Goal: Information Seeking & Learning: Find specific page/section

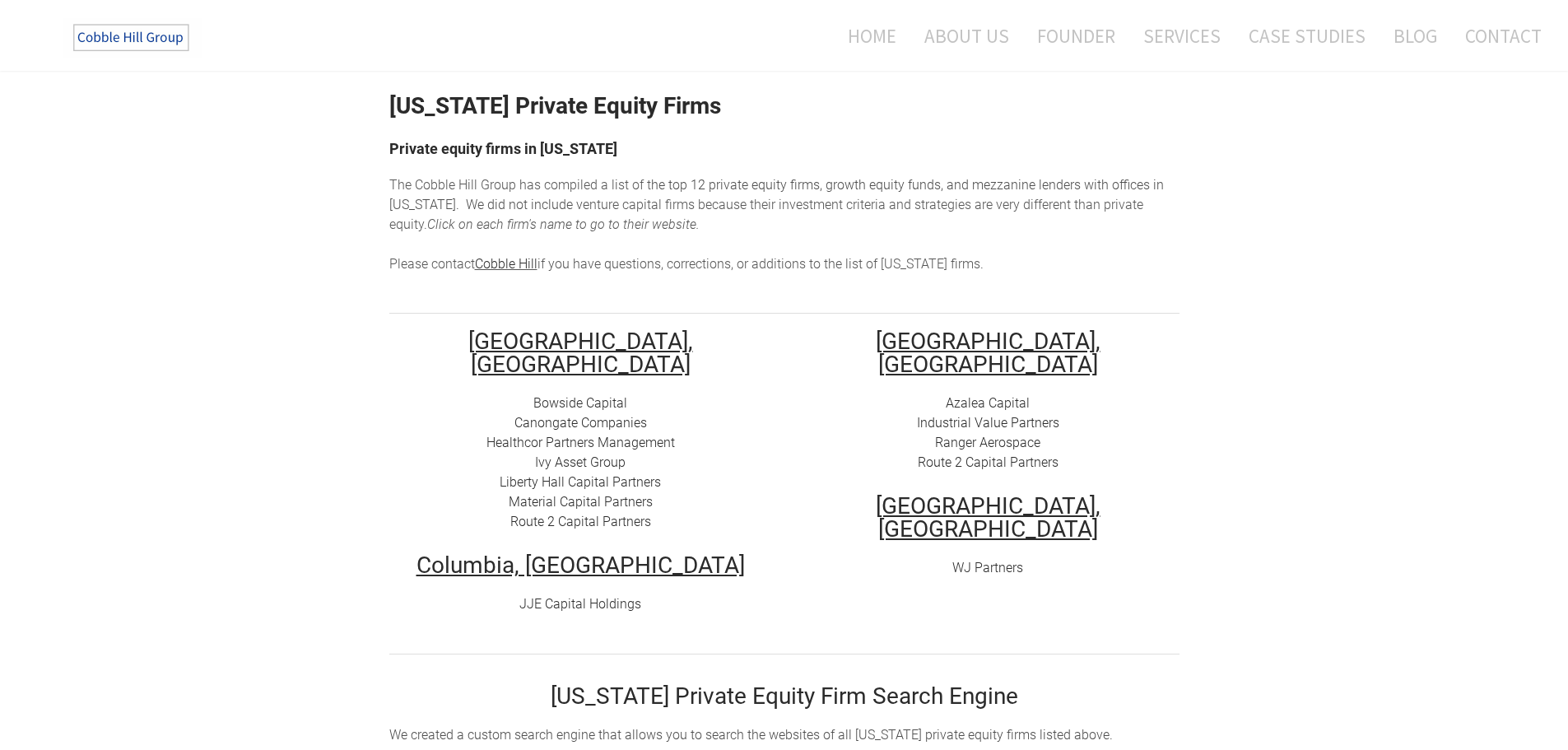
scroll to position [82, 0]
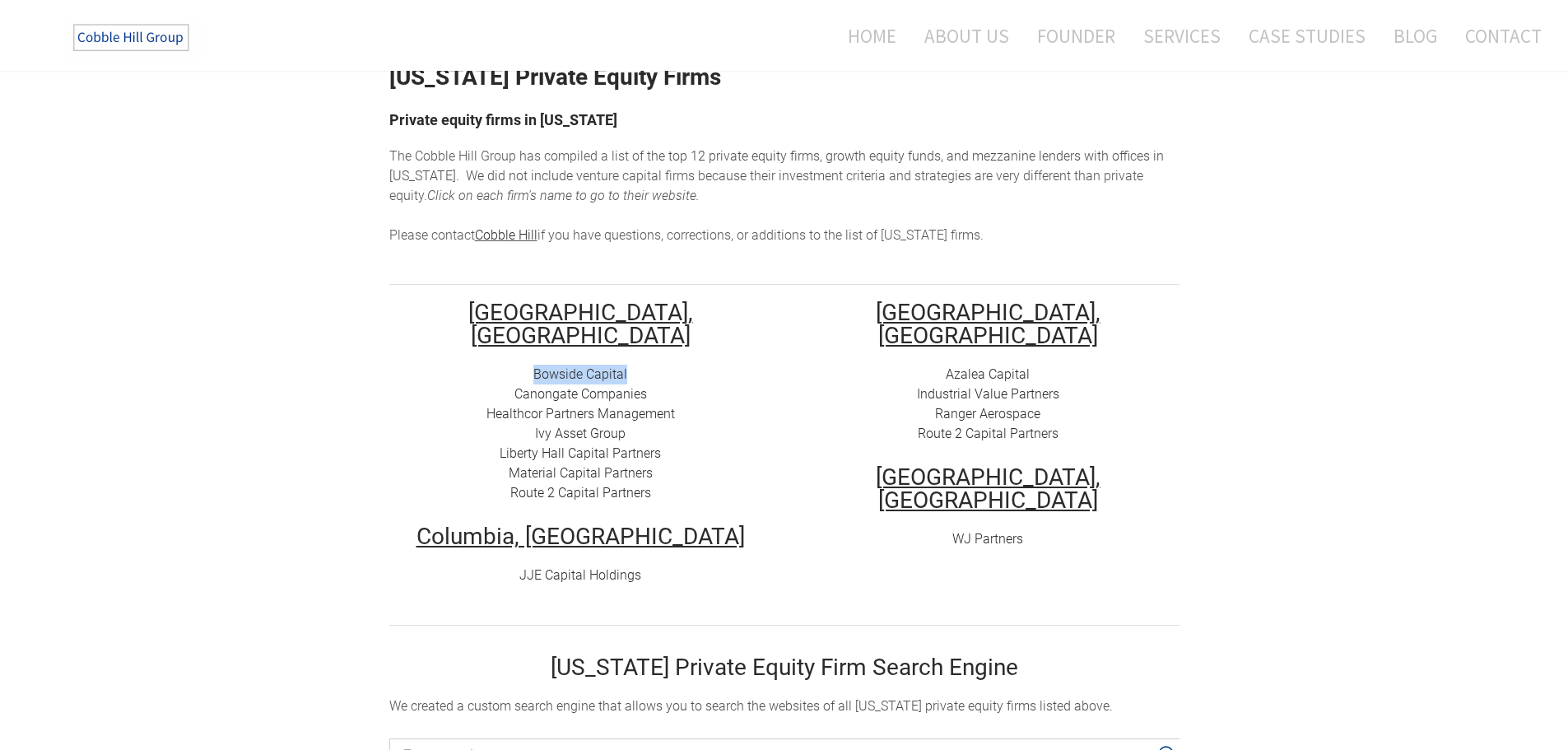
drag, startPoint x: 526, startPoint y: 348, endPoint x: 645, endPoint y: 354, distance: 119.2
click at [645, 364] on div "Bowside Capital Canongate Companies Healthcor Partners Management Ivy Asset Gro…" at bounding box center [580, 434] width 383 height 138
click at [570, 366] on link "Bowside Capital" at bounding box center [580, 374] width 94 height 16
click at [607, 386] on link "Canongate Companies" at bounding box center [580, 394] width 132 height 16
click at [599, 445] on link "Liberty Hall Capital Partners" at bounding box center [580, 453] width 162 height 16
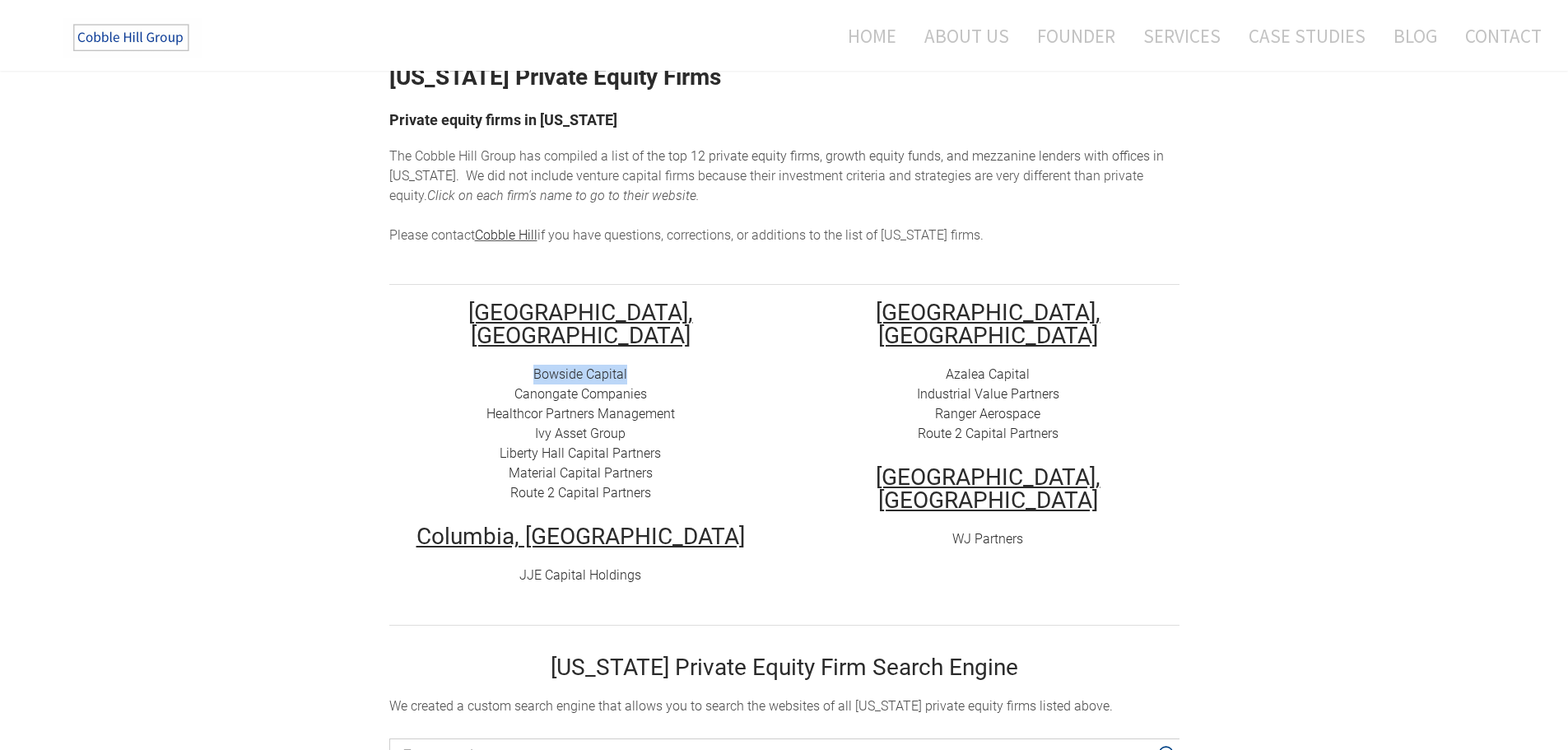
click at [596, 426] on link "Ivy Asset Group" at bounding box center [580, 434] width 91 height 16
click at [538, 465] on link "Material Capital Partners" at bounding box center [580, 473] width 144 height 16
click at [609, 485] on link "Route 2 Capital Partners" at bounding box center [580, 492] width 140 height 16
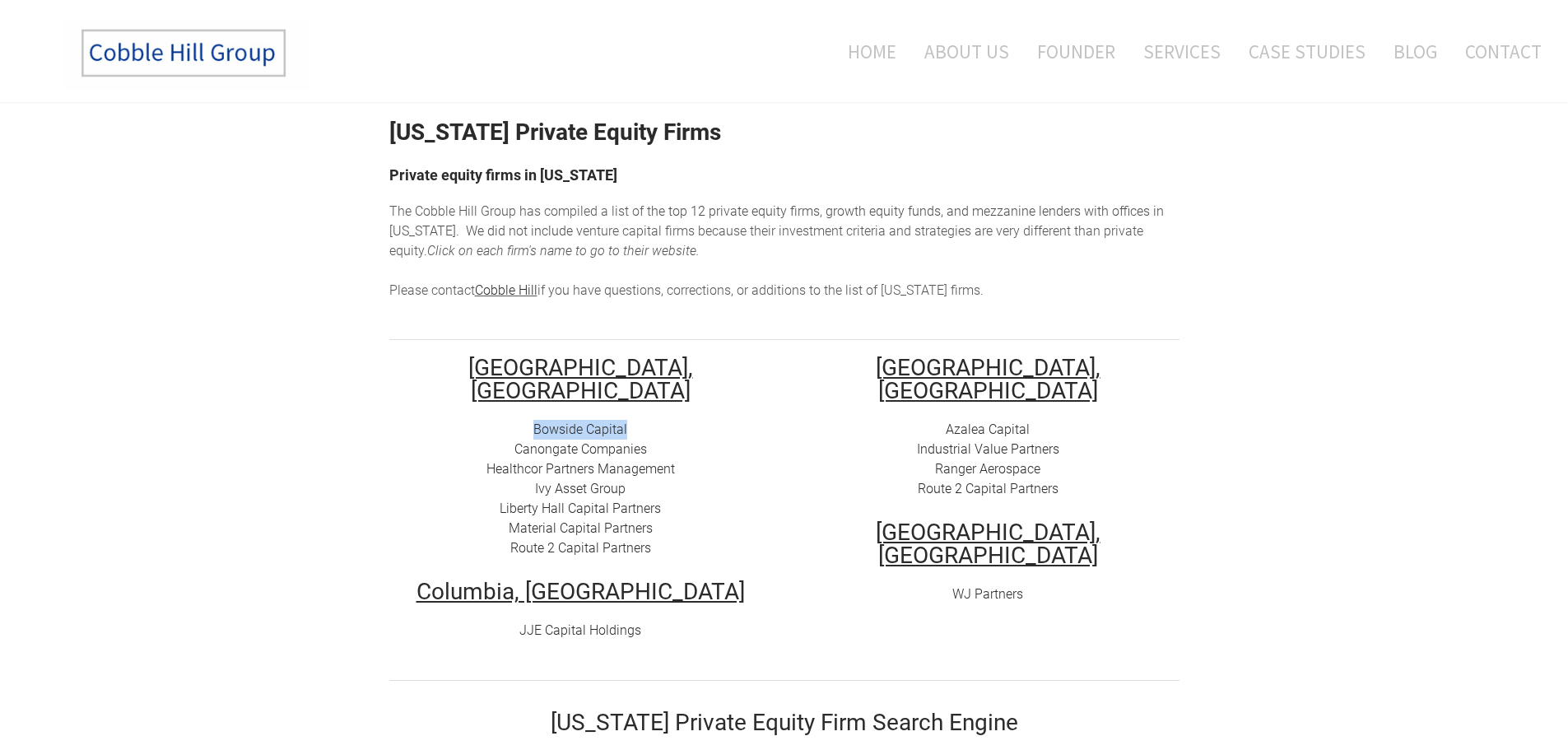
scroll to position [0, 0]
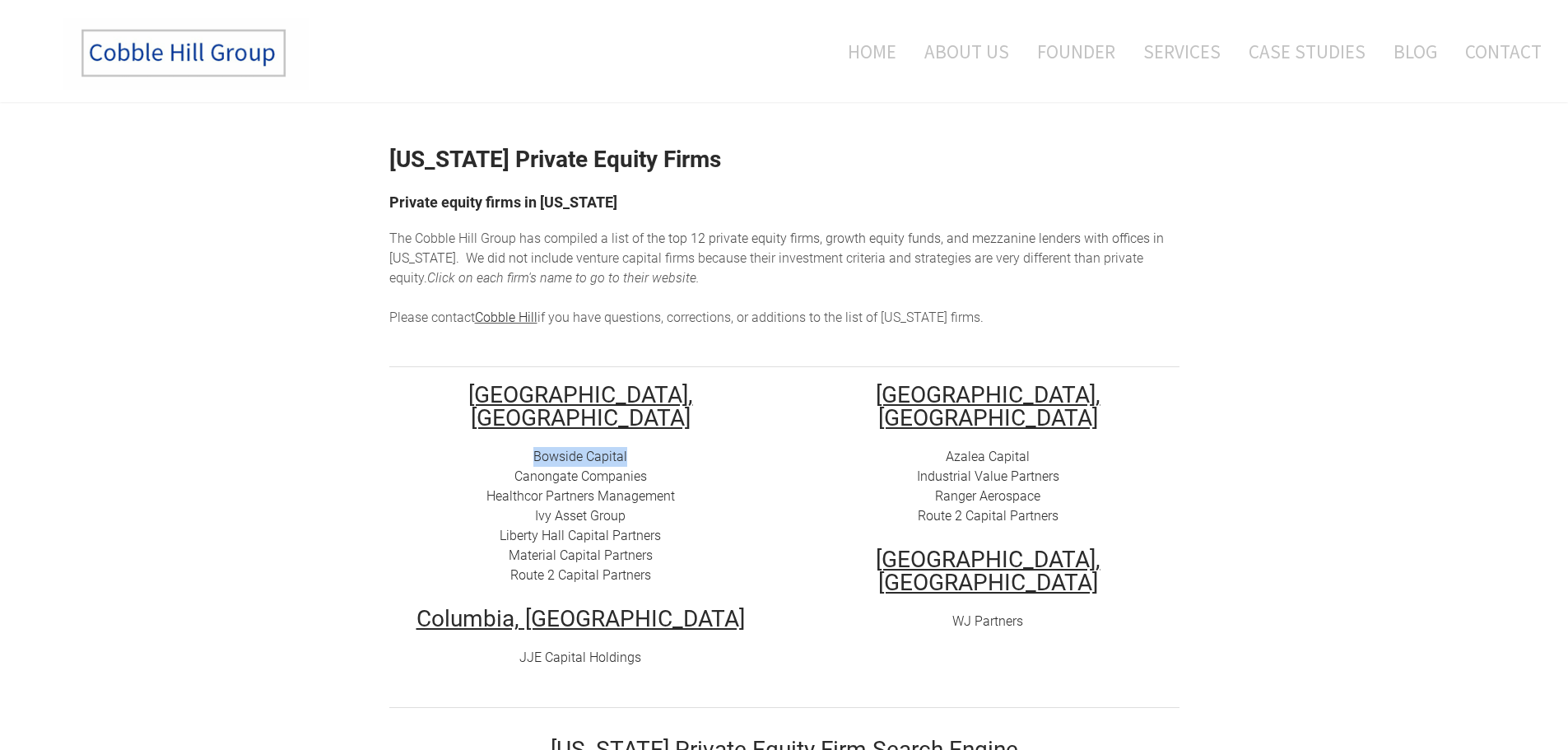
click at [225, 47] on img at bounding box center [185, 54] width 246 height 72
click at [585, 528] on link "Liberty Hall Capital Partners" at bounding box center [580, 535] width 162 height 16
